Goal: Task Accomplishment & Management: Use online tool/utility

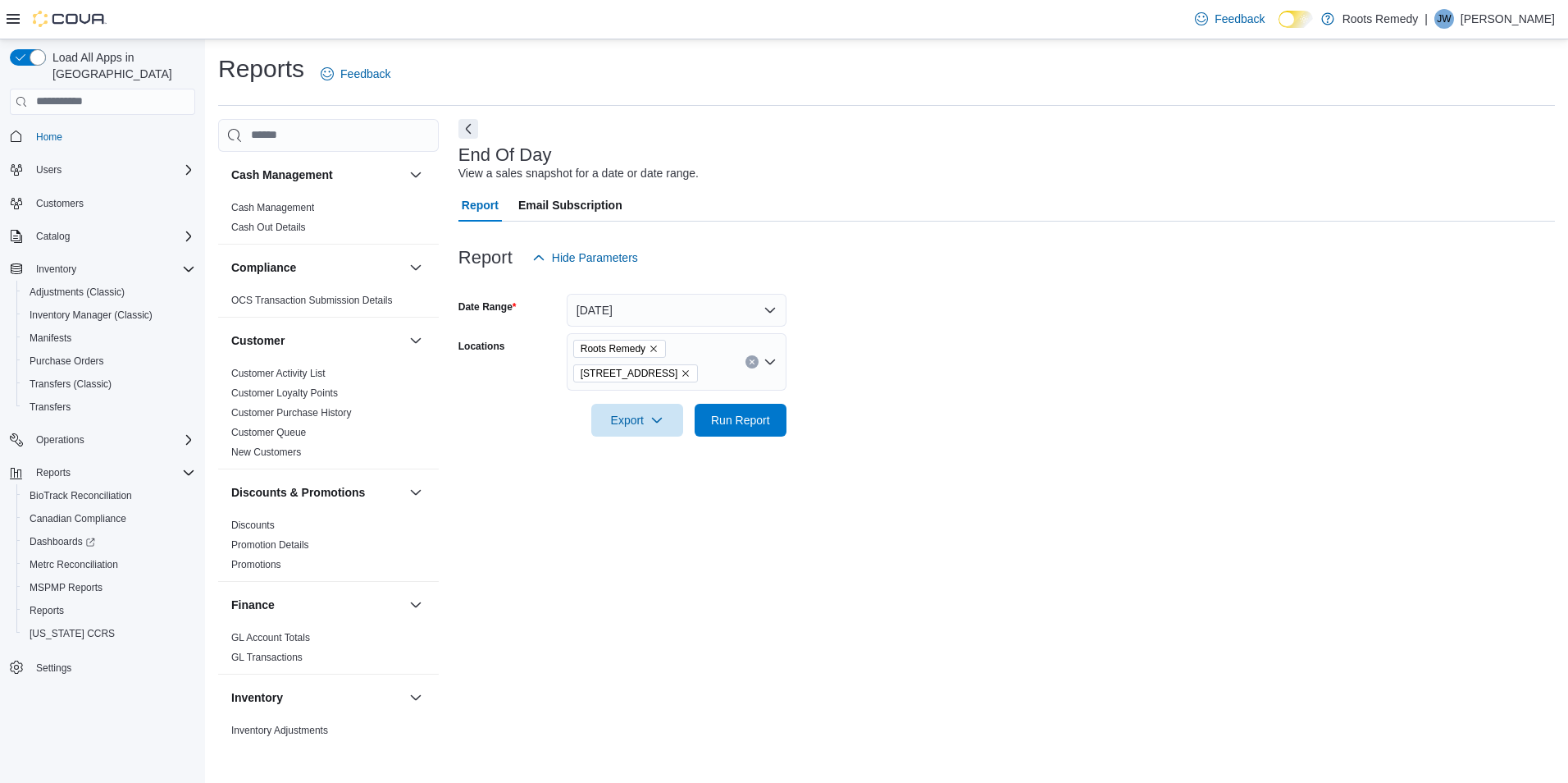
scroll to position [1048, 0]
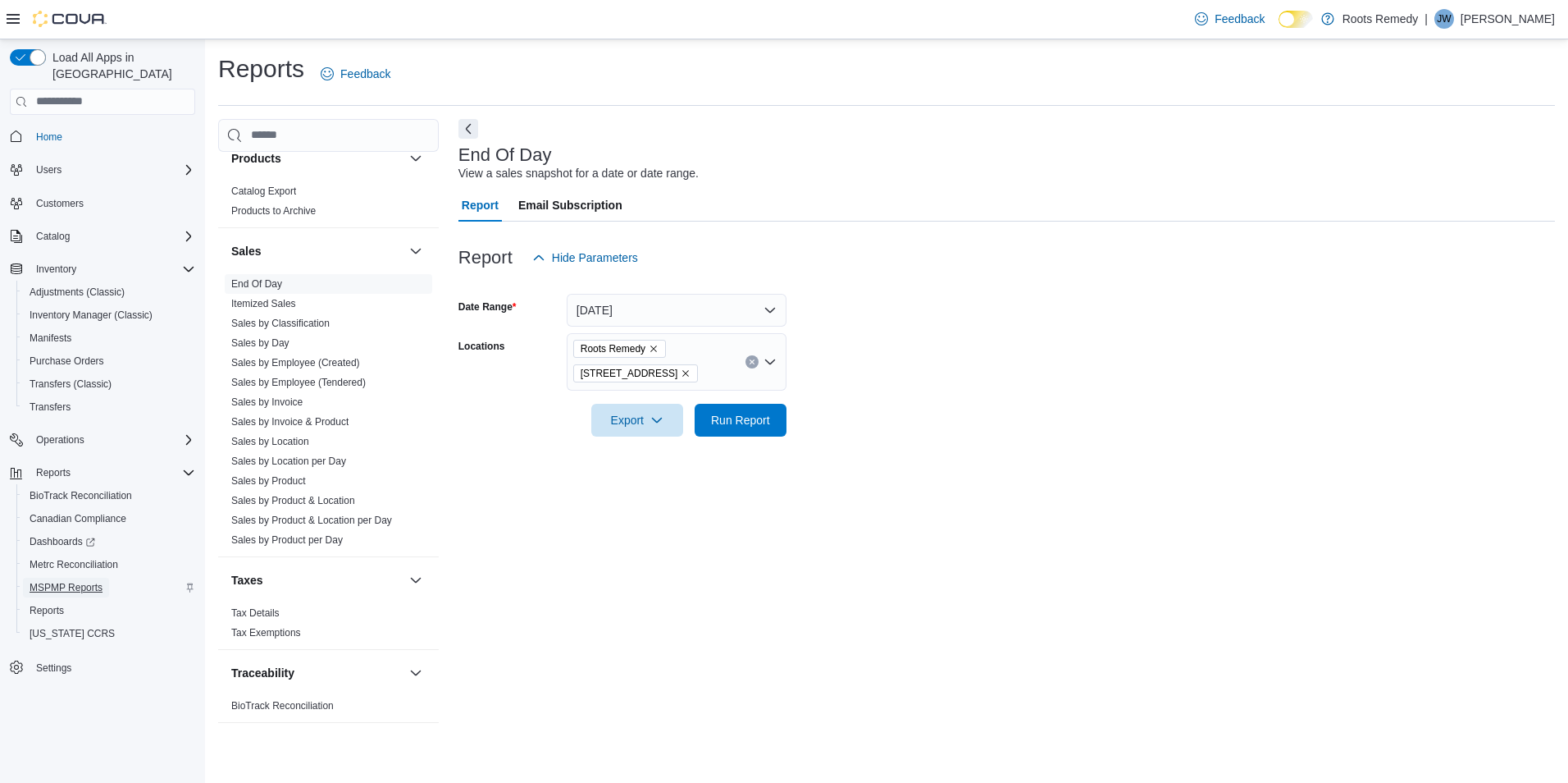
click at [52, 581] on span "MSPMP Reports" at bounding box center [65, 587] width 73 height 13
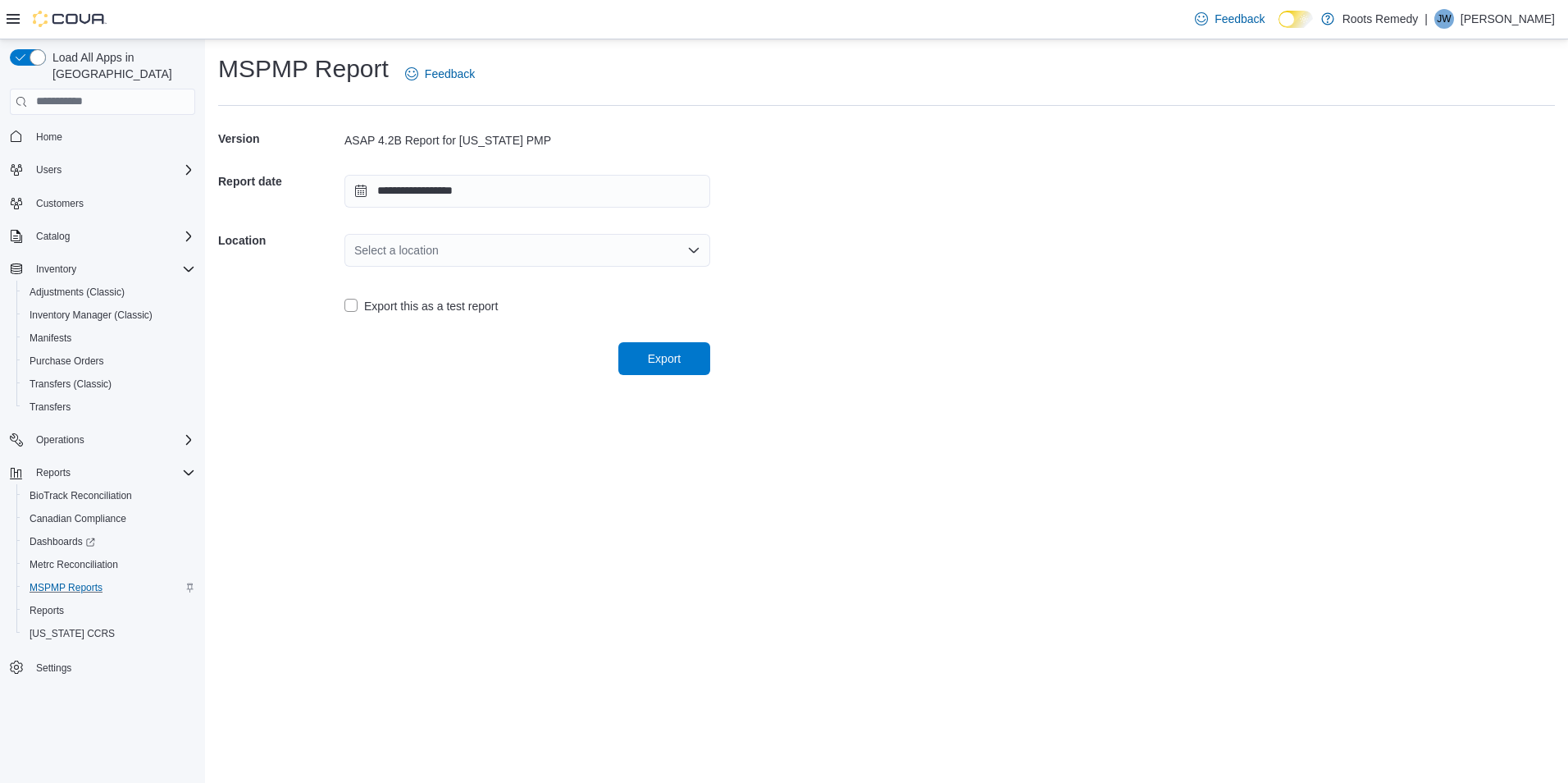
click at [699, 252] on icon "Open list of options" at bounding box center [694, 250] width 13 height 13
click at [422, 312] on button "[STREET_ADDRESS]" at bounding box center [527, 302] width 365 height 23
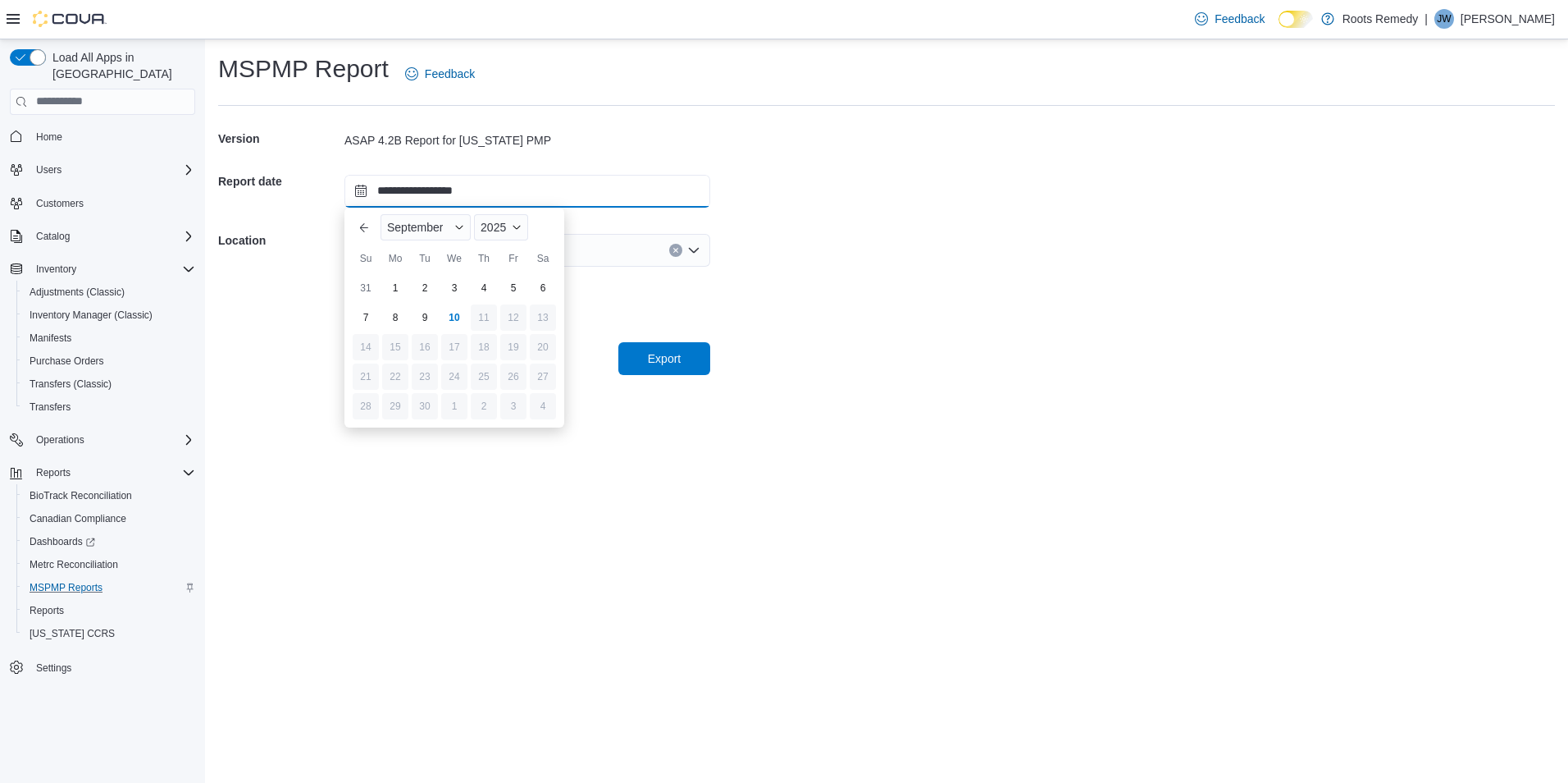
click at [492, 189] on input "**********" at bounding box center [527, 191] width 365 height 33
click at [453, 311] on div "10" at bounding box center [454, 317] width 28 height 28
